Goal: Task Accomplishment & Management: Manage account settings

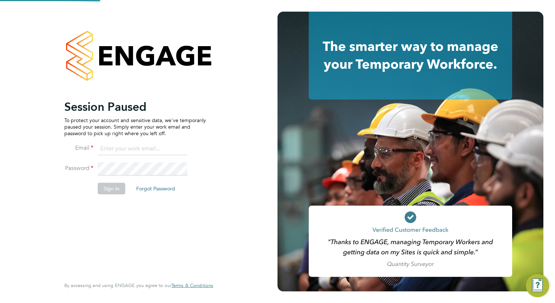
type input "[EMAIL_ADDRESS][DOMAIN_NAME]"
click at [110, 186] on button "Sign In" at bounding box center [112, 189] width 28 height 12
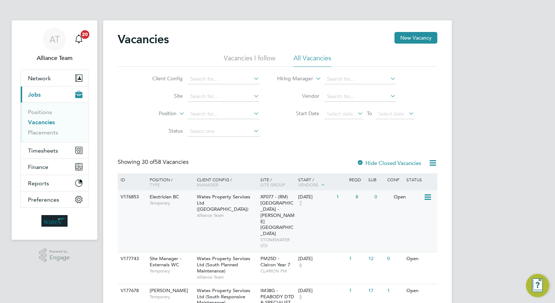
click at [258, 208] on div "Wates Property Services Ltd (Central & North) Alliance Team" at bounding box center [227, 205] width 64 height 31
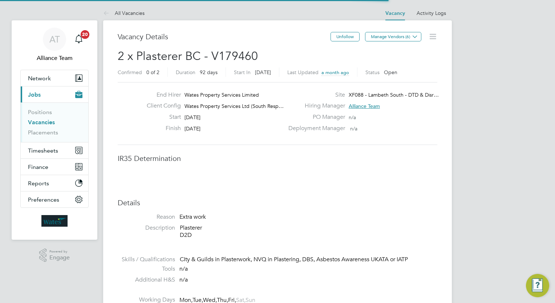
scroll to position [13, 113]
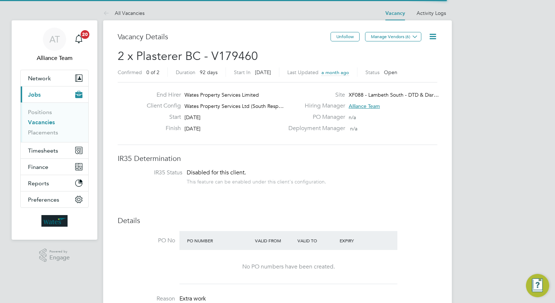
click at [260, 42] on div "Vacancy Details" at bounding box center [224, 40] width 213 height 17
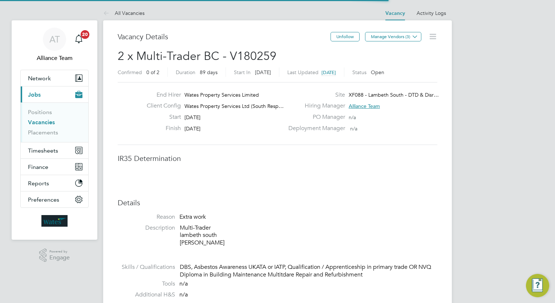
scroll to position [13, 113]
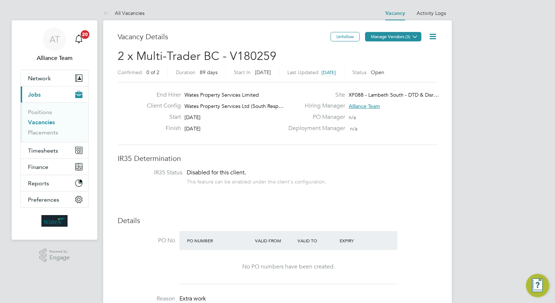
click at [400, 39] on button "Manage Vendors (3)" at bounding box center [393, 36] width 56 height 9
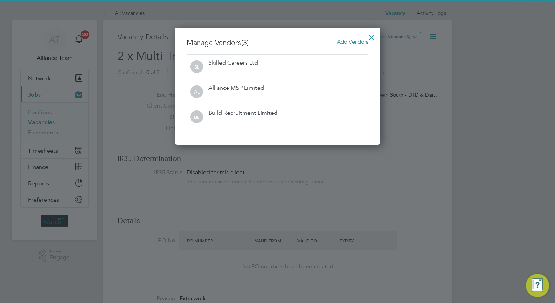
click at [353, 42] on span "Add Vendors" at bounding box center [352, 41] width 31 height 7
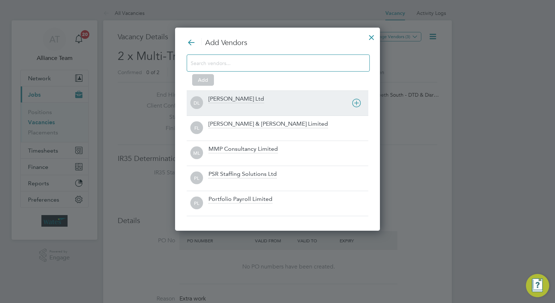
click at [242, 97] on div "[PERSON_NAME] Ltd" at bounding box center [237, 99] width 56 height 8
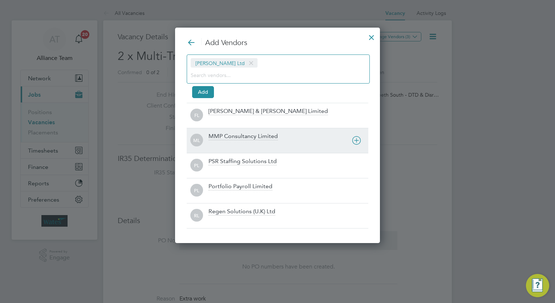
click at [231, 142] on div at bounding box center [289, 144] width 160 height 7
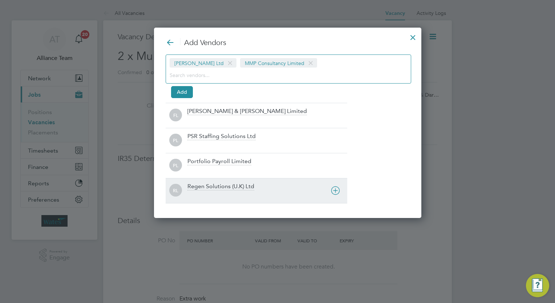
click at [216, 185] on div "Regen Solutions (U.K) Ltd" at bounding box center [220, 187] width 67 height 8
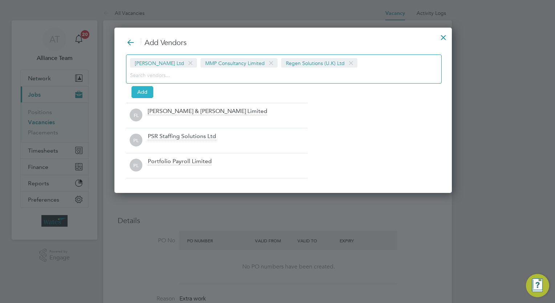
click at [138, 89] on button "Add" at bounding box center [142, 92] width 22 height 12
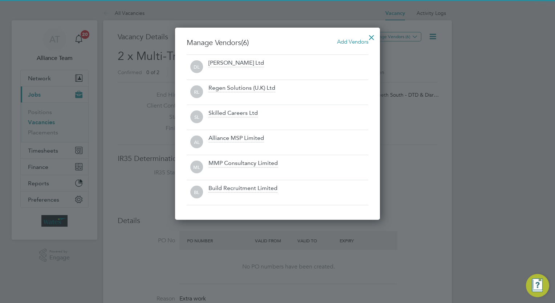
click at [373, 37] on div at bounding box center [371, 35] width 13 height 13
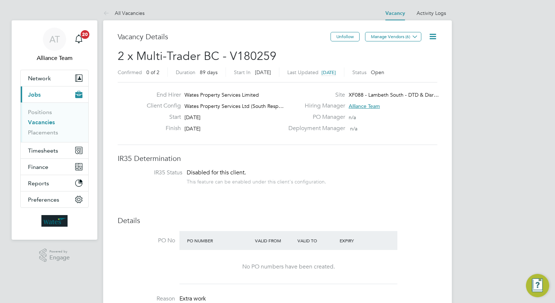
click at [433, 37] on icon at bounding box center [432, 36] width 9 height 9
click at [404, 80] on li "Followers" at bounding box center [415, 78] width 42 height 10
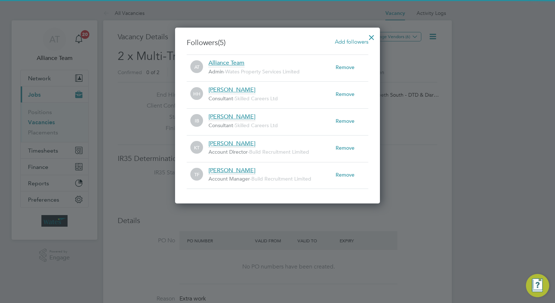
click at [352, 41] on span "Add followers" at bounding box center [351, 41] width 33 height 7
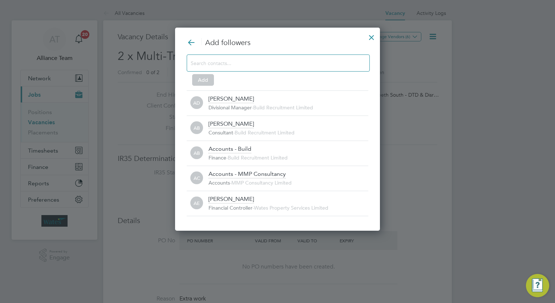
click at [272, 57] on div at bounding box center [278, 62] width 183 height 17
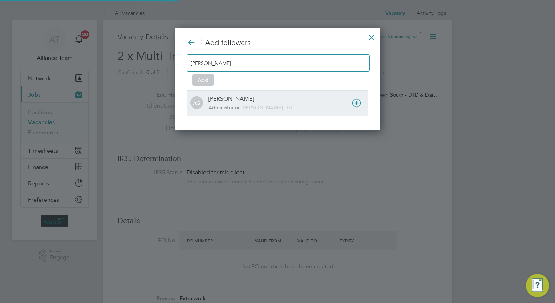
type input "amy"
click at [254, 101] on div "Amy Garcia Administrator - Daniel Owen Ltd" at bounding box center [289, 103] width 160 height 16
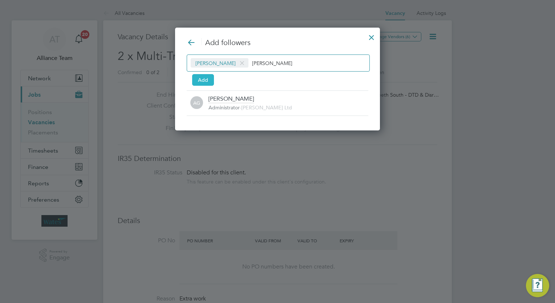
click at [205, 81] on button "Add" at bounding box center [203, 80] width 22 height 12
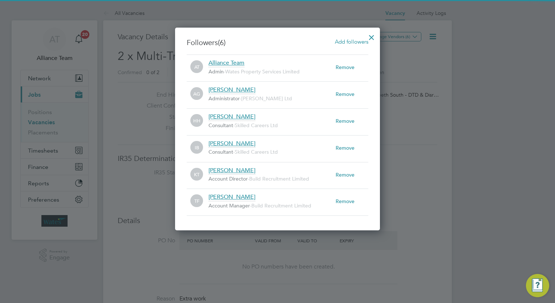
click at [371, 37] on div at bounding box center [371, 35] width 13 height 13
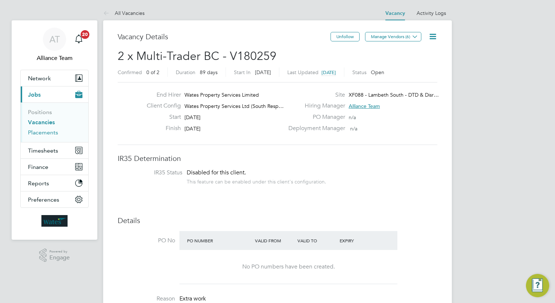
click at [50, 135] on link "Placements" at bounding box center [43, 132] width 30 height 7
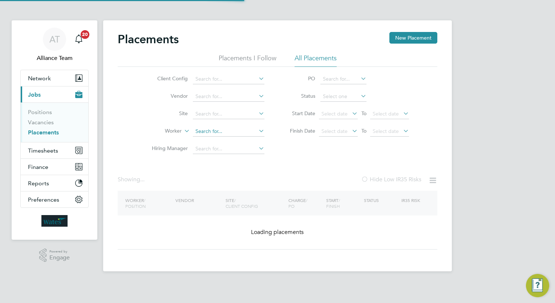
click at [215, 134] on input at bounding box center [229, 131] width 72 height 10
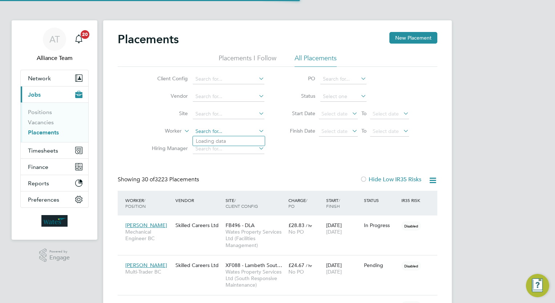
scroll to position [27, 50]
click at [228, 141] on li "Craig Pe gg" at bounding box center [229, 141] width 72 height 10
type input "Craig Pegg"
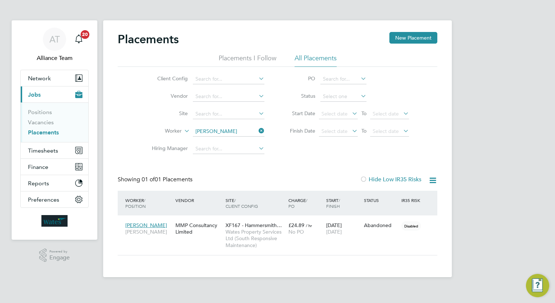
click at [336, 168] on div "Placements New Placement Placements I Follow All Placements Client Config Vendo…" at bounding box center [278, 143] width 320 height 223
click at [510, 150] on div "AT Alliance Team Notifications 20 Applications: Network Team Members Businesses…" at bounding box center [277, 144] width 555 height 289
click at [234, 132] on input at bounding box center [229, 131] width 72 height 10
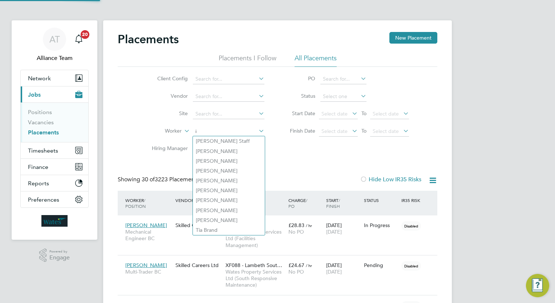
scroll to position [27, 50]
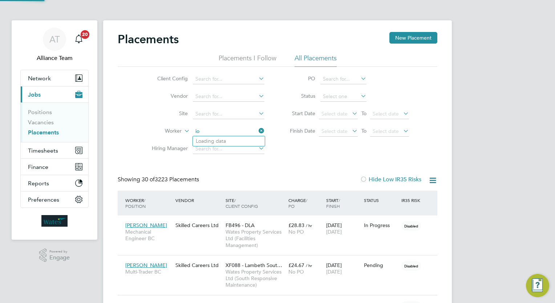
type input "i"
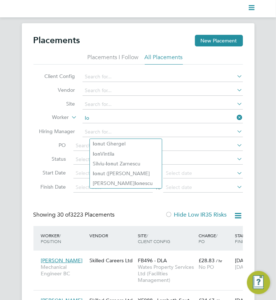
type input "I"
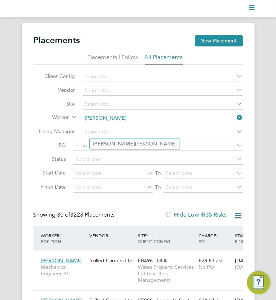
type input "Ioan"
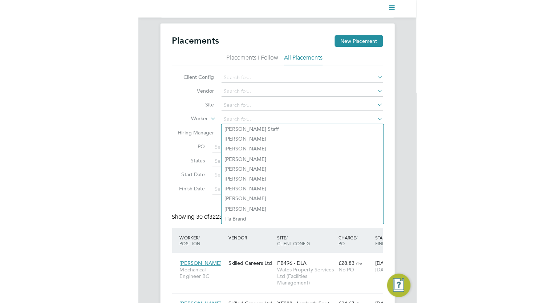
scroll to position [4, 4]
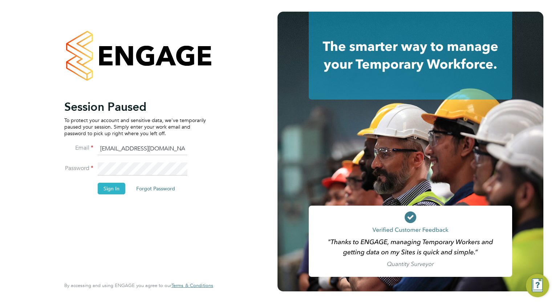
click at [117, 191] on button "Sign In" at bounding box center [112, 189] width 28 height 12
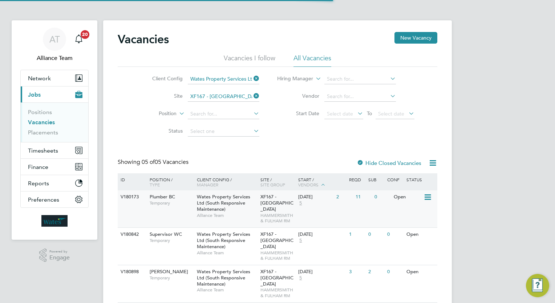
click at [259, 209] on div "XF167 - Hammersmith and Fulham HAMMERSMITH & FULHAM RM" at bounding box center [278, 208] width 38 height 37
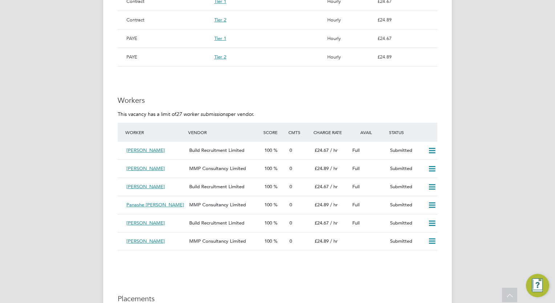
click at [514, 182] on div "AT Alliance Team Notifications 20 Applications: Network Team Members Businesses…" at bounding box center [277, 3] width 555 height 1110
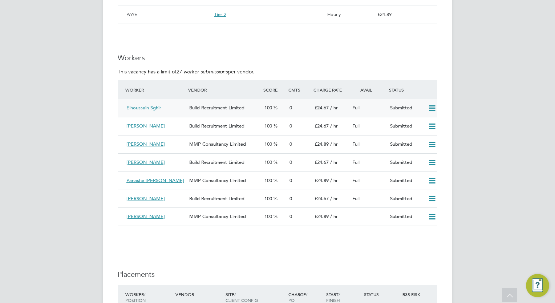
click at [429, 109] on icon at bounding box center [432, 108] width 9 height 6
click at [423, 121] on li "Offer" at bounding box center [422, 123] width 25 height 10
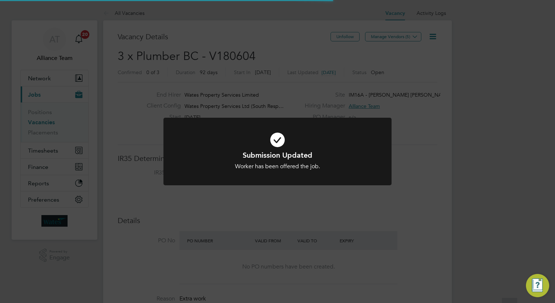
click at [499, 129] on div "Submission Updated Worker has been offered the job. Cancel Okay" at bounding box center [277, 151] width 555 height 303
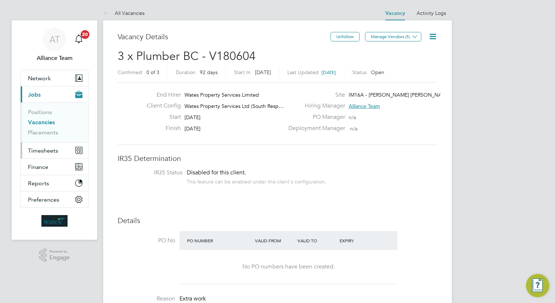
click at [49, 147] on span "Timesheets" at bounding box center [43, 150] width 30 height 7
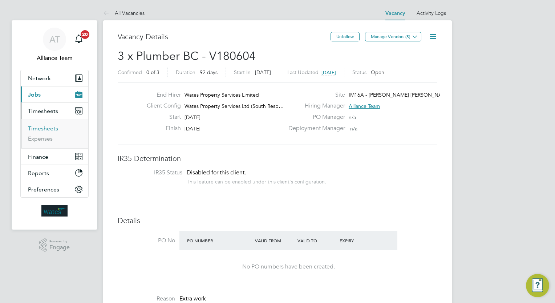
click at [49, 128] on link "Timesheets" at bounding box center [43, 128] width 30 height 7
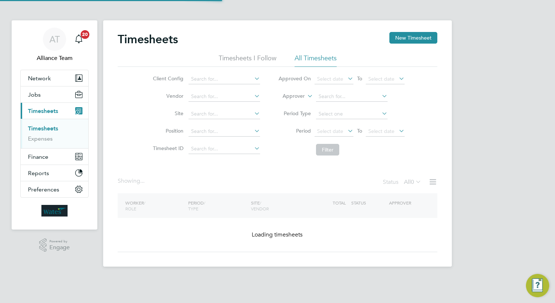
click at [298, 96] on label "Approver" at bounding box center [288, 96] width 33 height 7
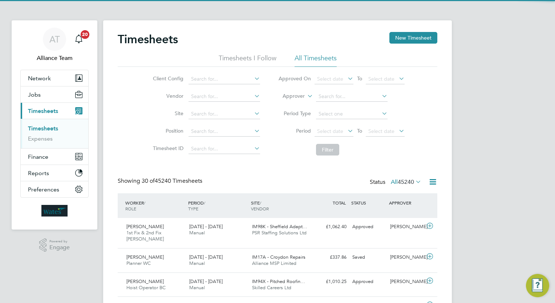
scroll to position [18, 63]
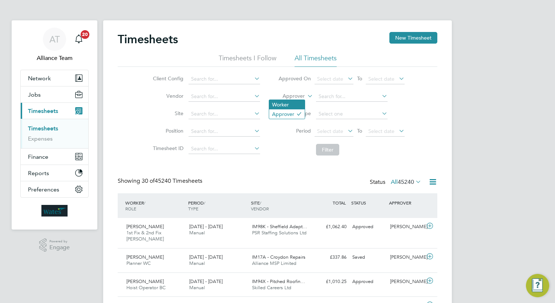
click at [287, 107] on li "Worker" at bounding box center [287, 104] width 36 height 9
click at [349, 89] on li "Worker" at bounding box center [341, 96] width 145 height 17
click at [347, 96] on input at bounding box center [352, 97] width 72 height 10
click at [357, 124] on li "Kr zysztof [PERSON_NAME]" at bounding box center [363, 126] width 95 height 10
type input "Krzysztof Sakowwicz"
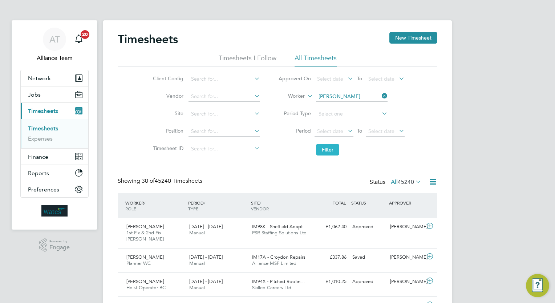
click at [333, 150] on button "Filter" at bounding box center [327, 150] width 23 height 12
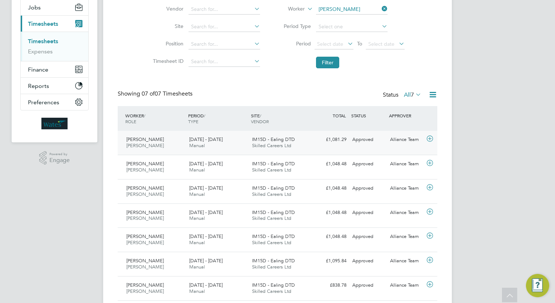
click at [279, 145] on span "Skilled Careers Ltd" at bounding box center [271, 145] width 39 height 6
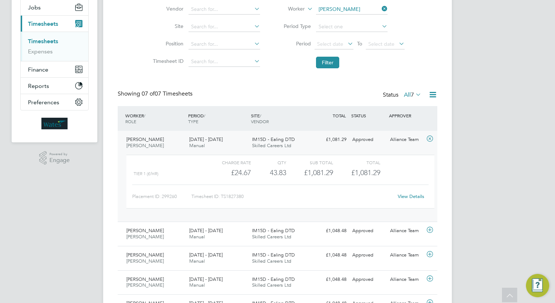
click at [412, 195] on link "View Details" at bounding box center [411, 196] width 27 height 6
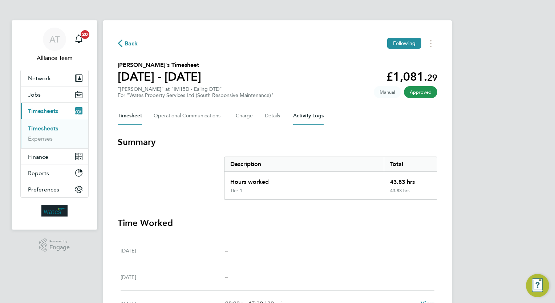
click at [312, 121] on Logs-tab "Activity Logs" at bounding box center [308, 115] width 31 height 17
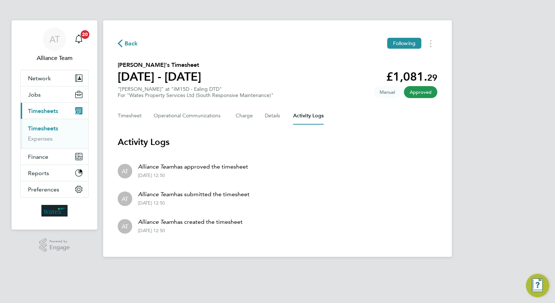
click at [299, 158] on li "AT Alliance Team has approved the timesheet 23 Sep 2025 - 12:50" at bounding box center [278, 171] width 320 height 28
click at [126, 113] on button "Timesheet" at bounding box center [130, 115] width 24 height 17
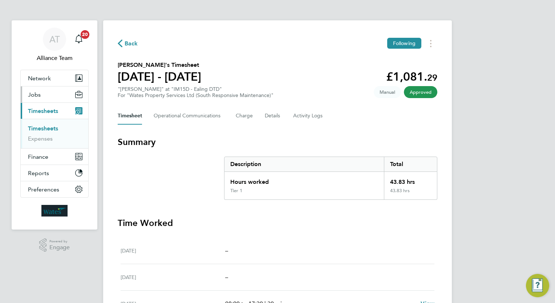
click at [43, 91] on button "Jobs" at bounding box center [55, 94] width 68 height 16
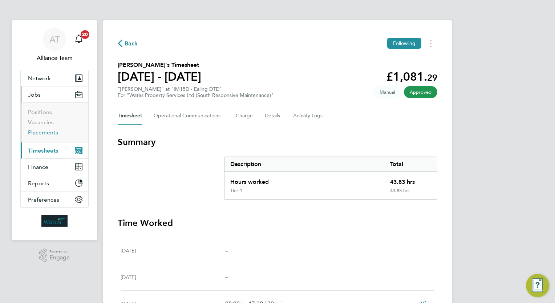
click at [38, 131] on link "Placements" at bounding box center [43, 132] width 30 height 7
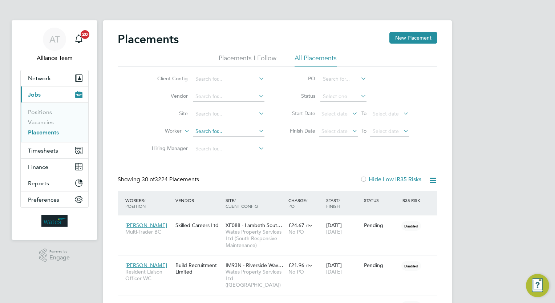
click at [231, 131] on input at bounding box center [229, 131] width 72 height 10
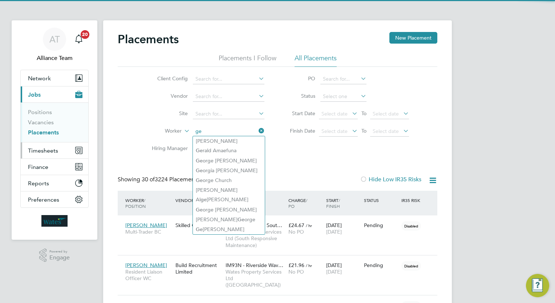
type input "ge"
click at [38, 151] on span "Timesheets" at bounding box center [43, 150] width 30 height 7
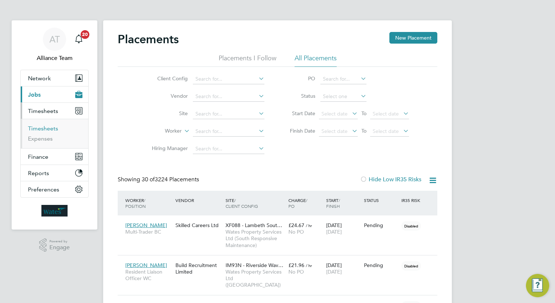
click at [52, 127] on link "Timesheets" at bounding box center [43, 128] width 30 height 7
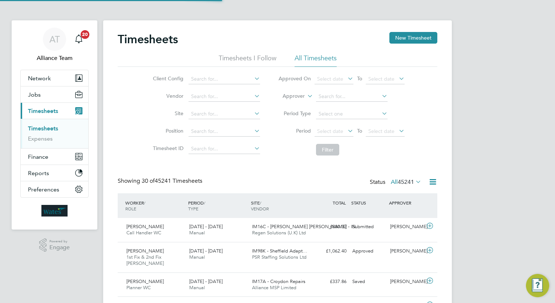
click at [297, 97] on label "Approver" at bounding box center [288, 96] width 33 height 7
click at [292, 101] on li "Worker" at bounding box center [287, 104] width 36 height 9
click at [345, 95] on input at bounding box center [352, 97] width 72 height 10
click at [48, 94] on button "Jobs" at bounding box center [55, 94] width 68 height 16
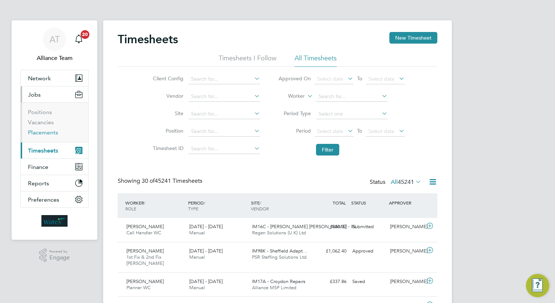
click at [56, 133] on link "Placements" at bounding box center [43, 132] width 30 height 7
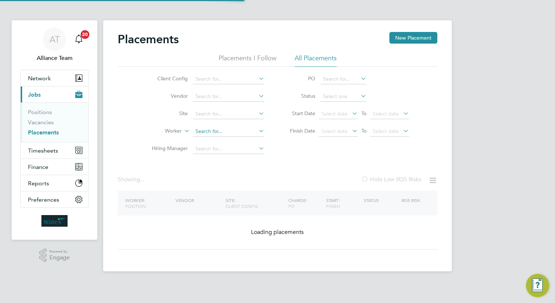
click at [225, 130] on input at bounding box center [229, 131] width 72 height 10
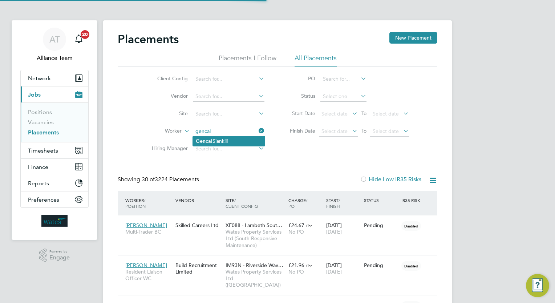
click at [247, 143] on li "Gencal Siankili" at bounding box center [229, 141] width 72 height 10
type input "Gencal Siankili"
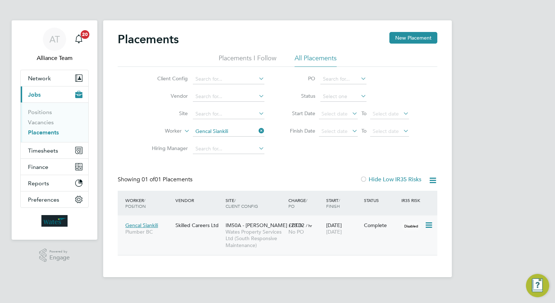
click at [342, 231] on span "22 Aug 2025" at bounding box center [334, 231] width 16 height 7
click at [41, 120] on link "Vacancies" at bounding box center [41, 122] width 26 height 7
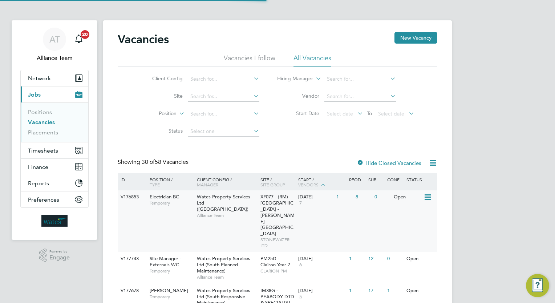
click at [324, 221] on div "V176853 Electrician BC Temporary Wates Property Services Ltd (Central & North) …" at bounding box center [278, 220] width 320 height 61
click at [203, 77] on input at bounding box center [224, 79] width 72 height 10
click at [285, 174] on li "Wates Property Services Ltd (South Responsive Maintenance)" at bounding box center [260, 178] width 147 height 10
type input "Wates Property Services Ltd (South Responsive Maintenance)"
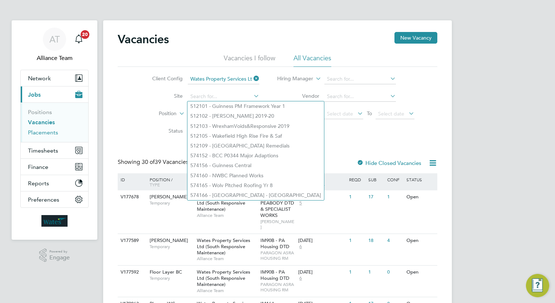
click at [45, 132] on link "Placements" at bounding box center [43, 132] width 30 height 7
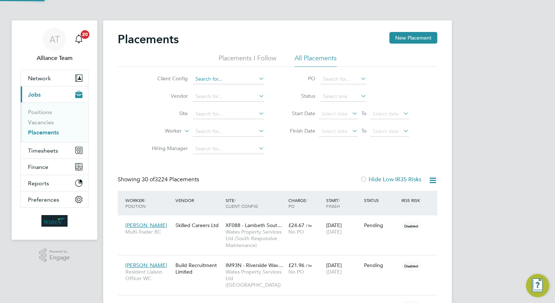
click at [225, 77] on input at bounding box center [229, 79] width 72 height 10
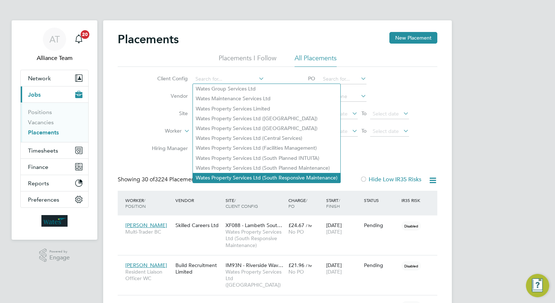
click at [284, 175] on li "Wates Property Services Ltd (South Responsive Maintenance)" at bounding box center [266, 178] width 147 height 10
type input "Wates Property Services Ltd (South Responsive Maintenance)"
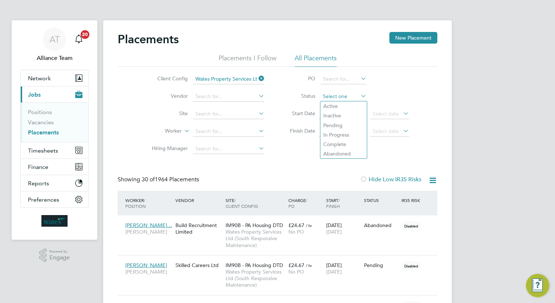
click at [335, 125] on li "Pending" at bounding box center [343, 125] width 46 height 9
type input "Pending"
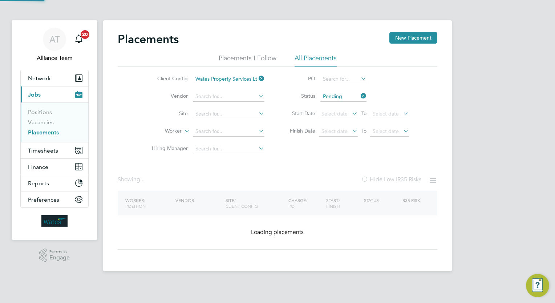
click at [299, 162] on div "Placements New Placement Placements I Follow All Placements Client Config Wates…" at bounding box center [278, 141] width 320 height 218
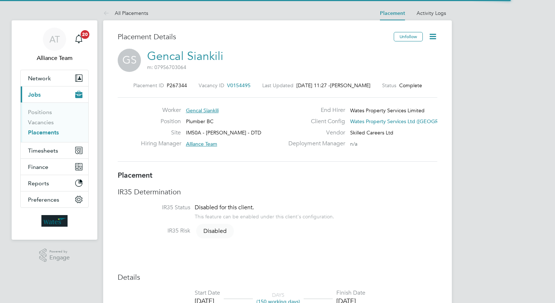
click at [433, 36] on icon at bounding box center [432, 36] width 9 height 9
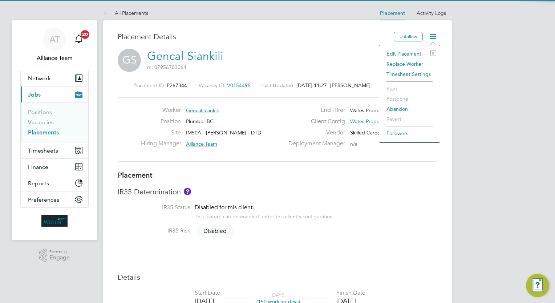
click at [405, 56] on li "Edit Placement e" at bounding box center [409, 54] width 53 height 10
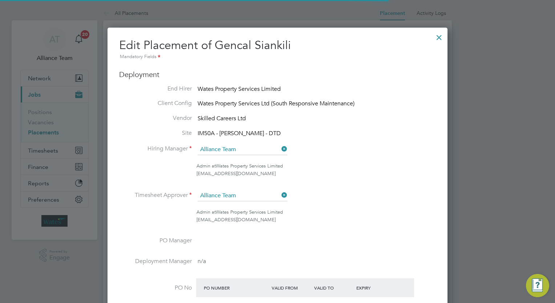
click at [373, 193] on li "Timesheet Approver Alliance Team" at bounding box center [277, 199] width 317 height 18
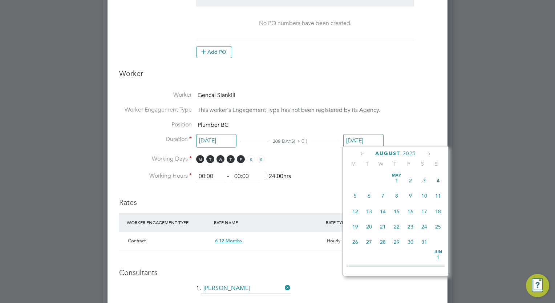
click at [372, 144] on input "22 Aug 2025" at bounding box center [363, 140] width 40 height 13
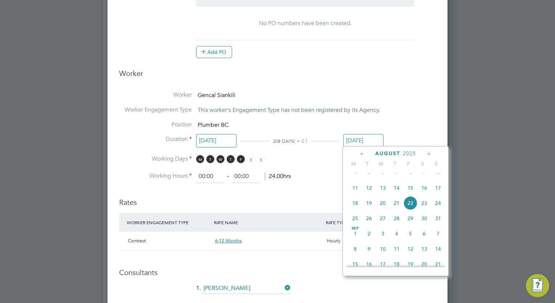
click at [427, 154] on icon at bounding box center [428, 154] width 7 height 8
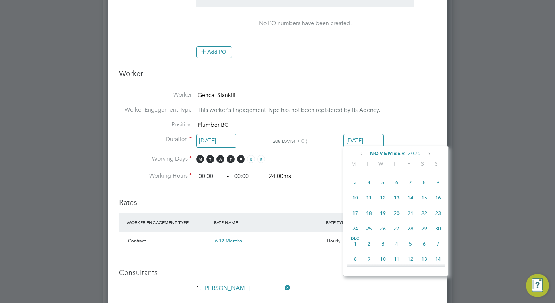
click at [427, 220] on span "22" at bounding box center [424, 213] width 14 height 14
type input "22 Nov 2025"
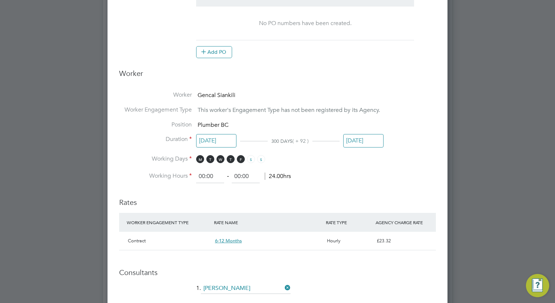
click at [382, 275] on h3 "Consultants" at bounding box center [277, 272] width 317 height 9
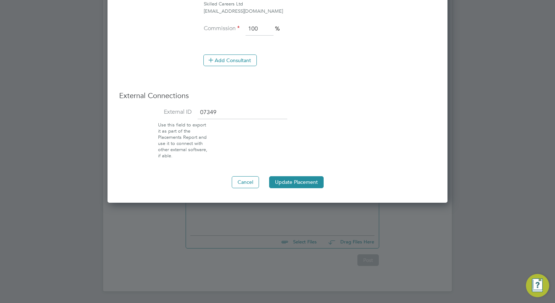
click at [302, 177] on button "Update Placement" at bounding box center [296, 182] width 54 height 12
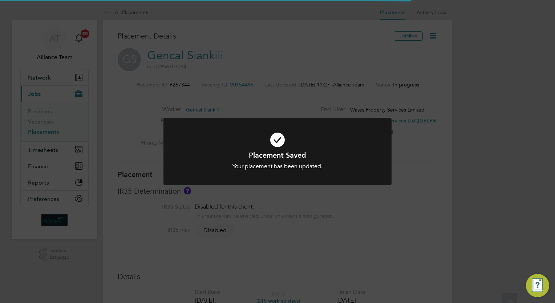
click at [495, 138] on div "Placement Saved Your placement has been updated. Cancel Okay" at bounding box center [277, 151] width 555 height 303
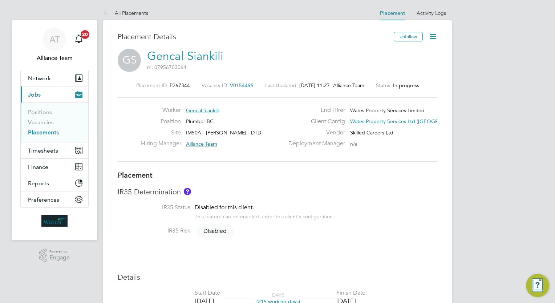
click at [40, 131] on link "Placements" at bounding box center [43, 132] width 31 height 7
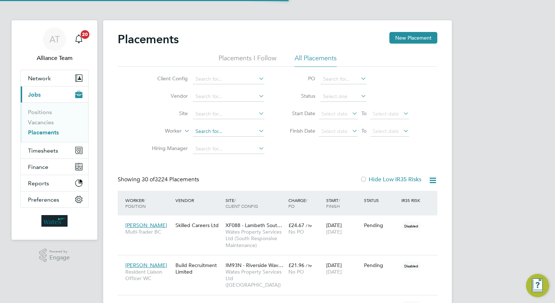
scroll to position [27, 50]
click at [212, 131] on input at bounding box center [229, 131] width 72 height 10
click at [235, 143] on li "Shah im Nganji" at bounding box center [229, 141] width 72 height 10
type input "Shahim Nganji"
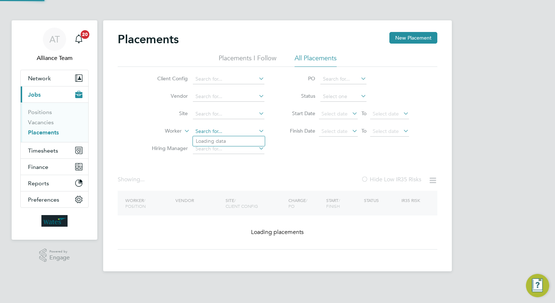
click at [238, 130] on input at bounding box center [229, 131] width 72 height 10
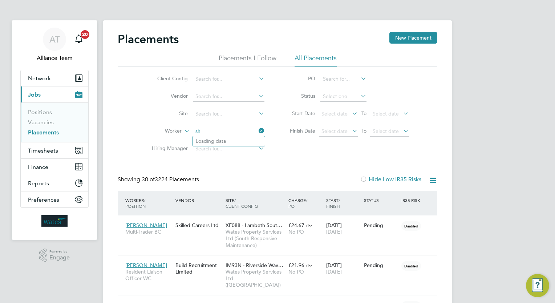
type input "s"
click at [219, 125] on li "Worker" at bounding box center [205, 131] width 137 height 17
click at [222, 128] on input at bounding box center [229, 131] width 72 height 10
click at [233, 168] on li "Sh arheim T oussaint" at bounding box center [229, 171] width 72 height 10
type input "Sharheim Toussaint"
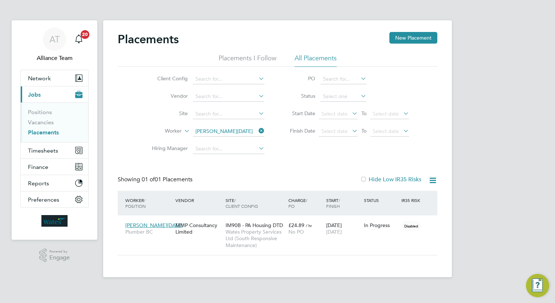
click at [485, 206] on div "AT Alliance Team Notifications 20 Applications: Network Team Members Businesses…" at bounding box center [277, 144] width 555 height 289
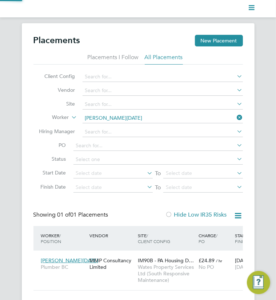
click at [195, 124] on li "Hiring Manager" at bounding box center [137, 131] width 209 height 14
click at [268, 134] on div "Placements New Placement Placements I Follow All Placements Client Config Vendo…" at bounding box center [138, 168] width 276 height 290
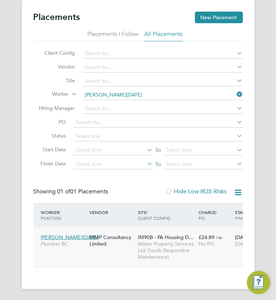
click at [150, 245] on span "Wates Property Services Ltd (South Responsive Maintenance)" at bounding box center [166, 251] width 57 height 20
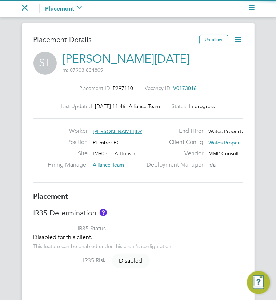
click at [169, 226] on li "IR35 Status Disabled for this client. This feature can be enabled under this cl…" at bounding box center [137, 241] width 209 height 32
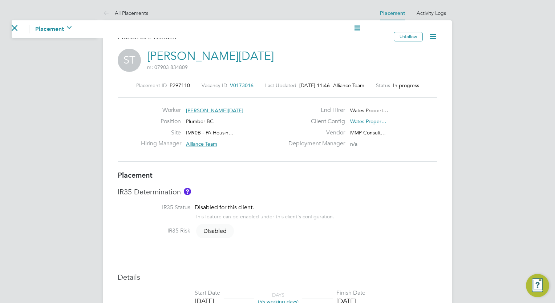
scroll to position [12, 143]
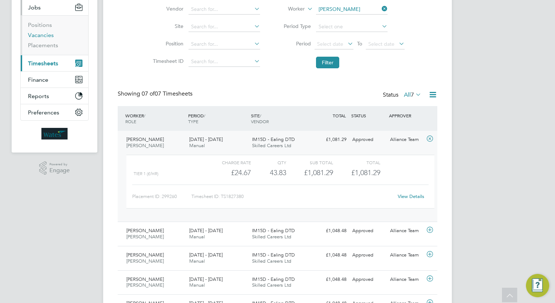
click at [47, 35] on link "Vacancies" at bounding box center [41, 35] width 26 height 7
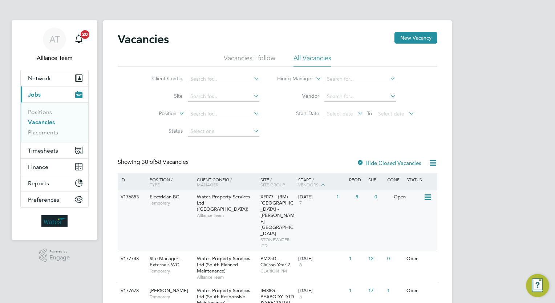
click at [289, 201] on div "XF077 - (RM) [GEOGRAPHIC_DATA] - [PERSON_NAME][GEOGRAPHIC_DATA] STONEWATER LTD" at bounding box center [278, 220] width 38 height 61
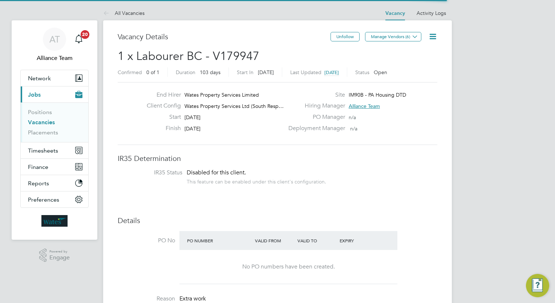
click at [310, 179] on div "This feature can be enabled under this client's configuration." at bounding box center [256, 181] width 139 height 8
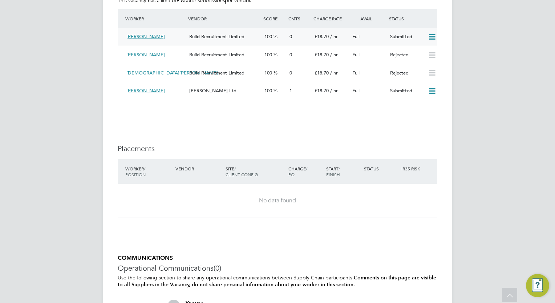
click at [431, 37] on icon at bounding box center [432, 37] width 9 height 6
click at [424, 50] on li "Offer" at bounding box center [422, 52] width 25 height 10
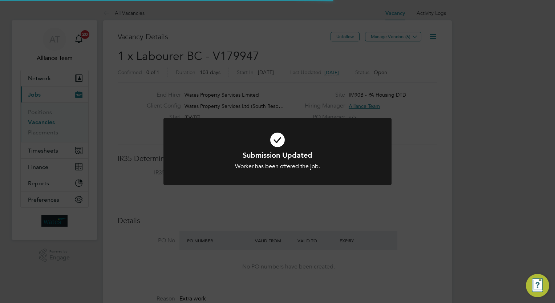
click at [479, 102] on div "Submission Updated Worker has been offered the job. Cancel Okay" at bounding box center [277, 151] width 555 height 303
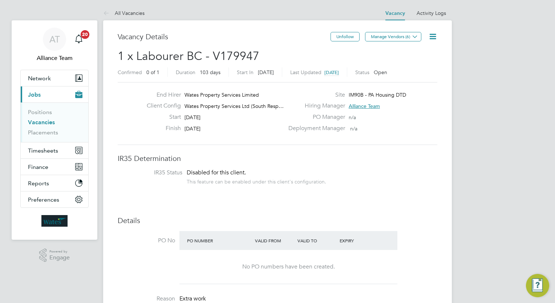
click at [375, 183] on li "IR35 Status Disabled for this client. This feature can be enabled under this cl…" at bounding box center [277, 178] width 305 height 18
